Goal: Transaction & Acquisition: Subscribe to service/newsletter

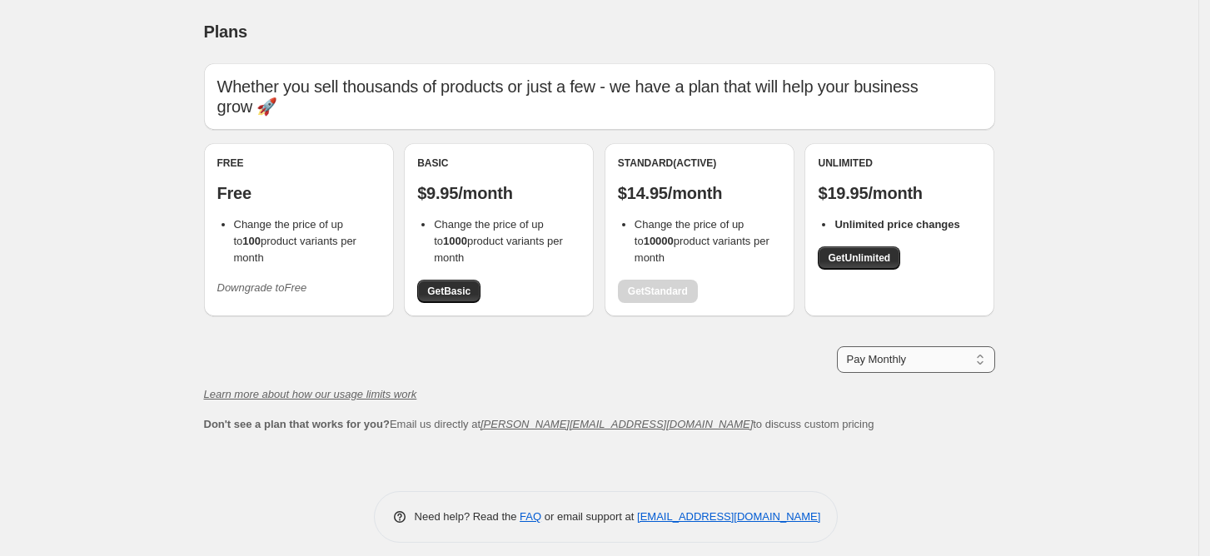
click at [949, 364] on select "Pay Monthly Pay Yearly (Save 16%)" at bounding box center [916, 359] width 158 height 27
click at [842, 346] on select "Pay Monthly Pay Yearly (Save 16%)" at bounding box center [916, 359] width 158 height 27
click at [959, 344] on div "Whether you sell thousands of products or just a few - we have a plan that will…" at bounding box center [599, 248] width 791 height 370
click at [955, 367] on select "Pay Monthly Pay Yearly (Save 16%)" at bounding box center [916, 359] width 158 height 27
click at [842, 346] on select "Pay Monthly Pay Yearly (Save 16%)" at bounding box center [916, 359] width 158 height 27
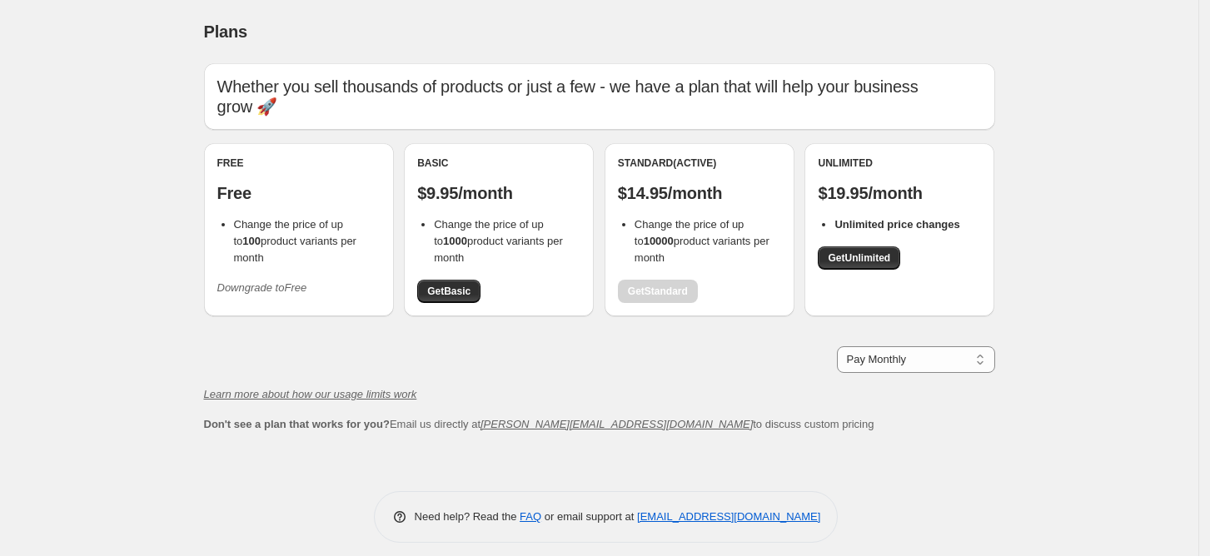
click at [921, 345] on div "Whether you sell thousands of products or just a few - we have a plan that will…" at bounding box center [599, 248] width 791 height 370
click at [924, 370] on select "Pay Monthly Pay Yearly (Save 16%)" at bounding box center [916, 359] width 158 height 27
select select "year"
click at [842, 346] on select "Pay Monthly Pay Yearly (Save 16%)" at bounding box center [916, 359] width 158 height 27
drag, startPoint x: 917, startPoint y: 421, endPoint x: 948, endPoint y: 462, distance: 51.8
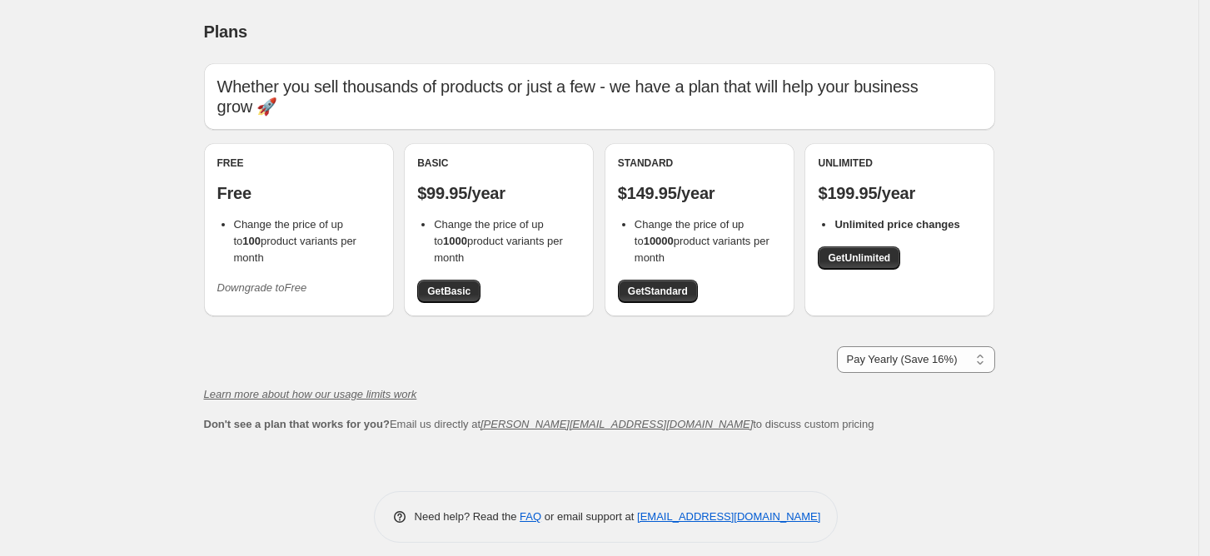
click at [948, 462] on div "Whether you sell thousands of products or just a few - we have a plan that will…" at bounding box center [599, 264] width 791 height 403
